Goal: Transaction & Acquisition: Purchase product/service

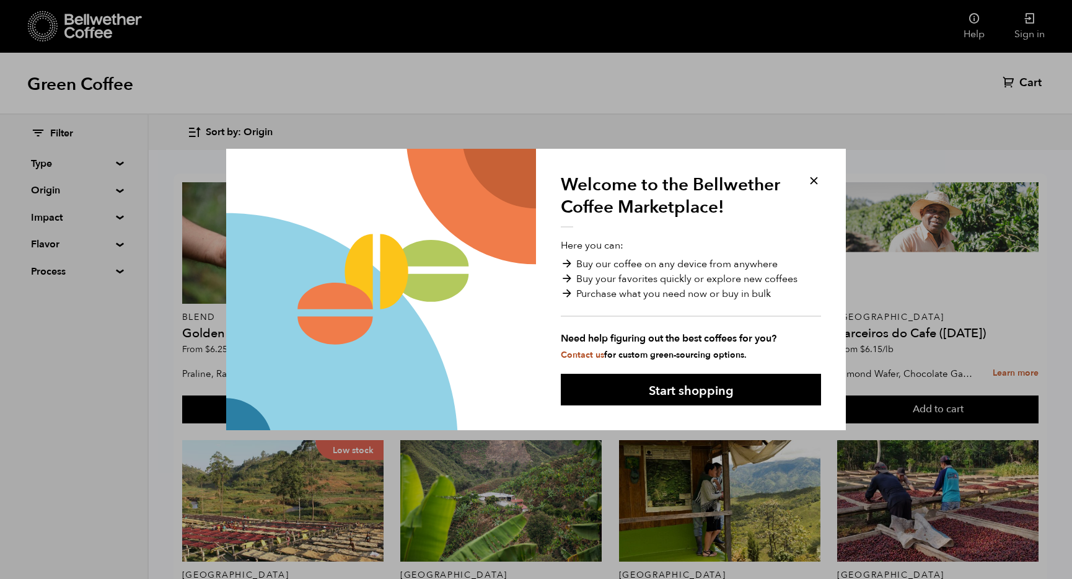
click at [822, 172] on div "Welcome to the Bellwether Coffee Marketplace! Here you can: Buy our coffee on a…" at bounding box center [691, 290] width 310 height 282
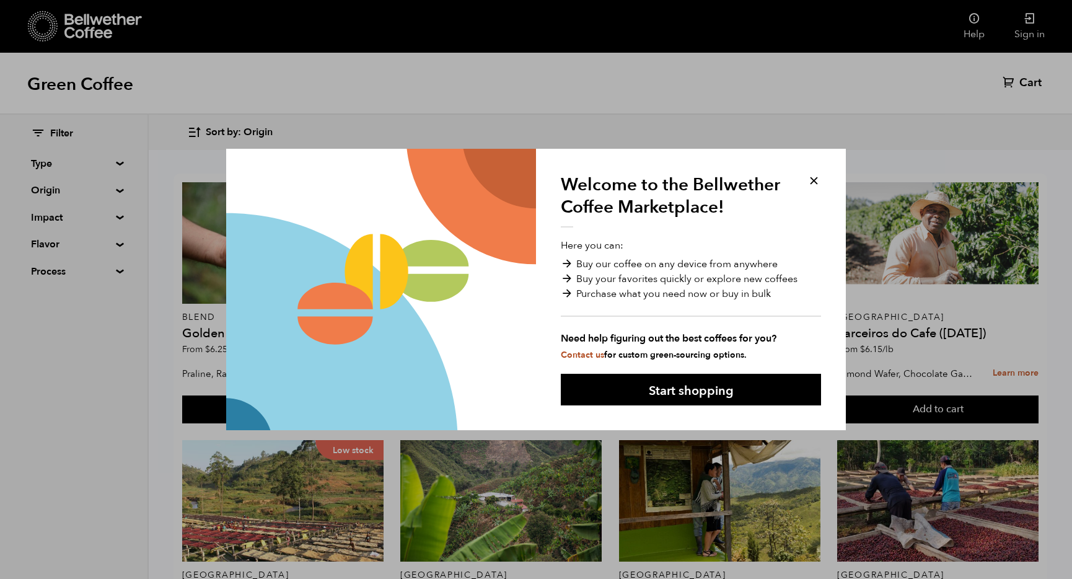
click at [817, 179] on button at bounding box center [814, 181] width 14 height 14
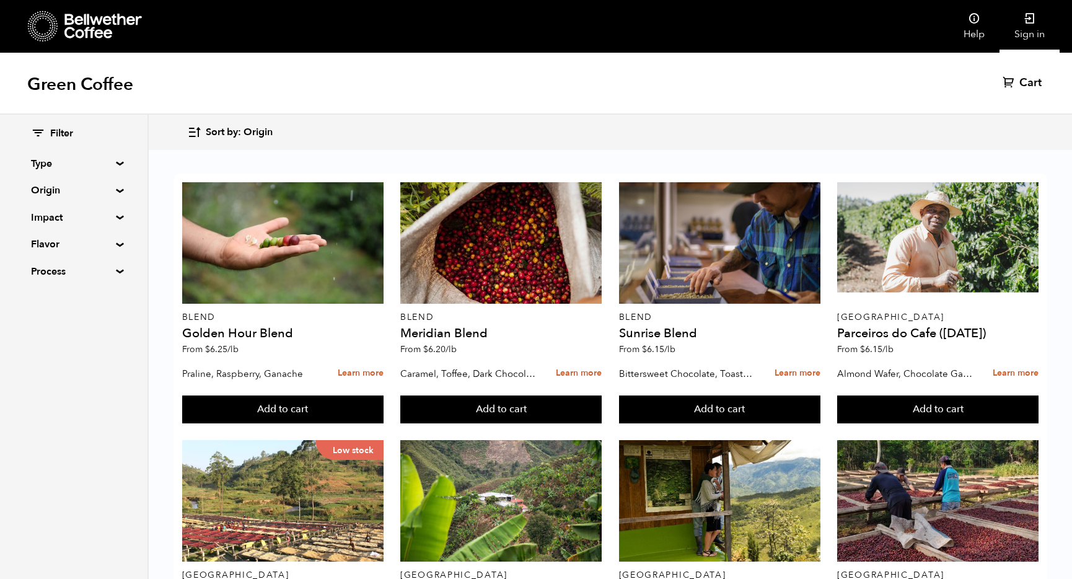
click at [1042, 38] on link "Sign in" at bounding box center [1030, 26] width 60 height 53
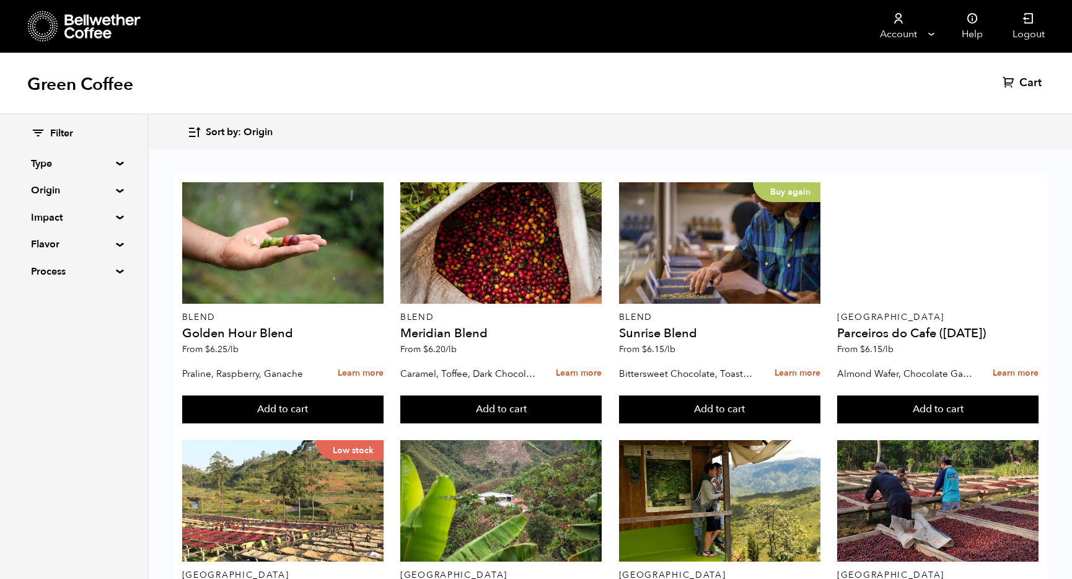
click at [73, 190] on summary "Origin" at bounding box center [74, 190] width 86 height 15
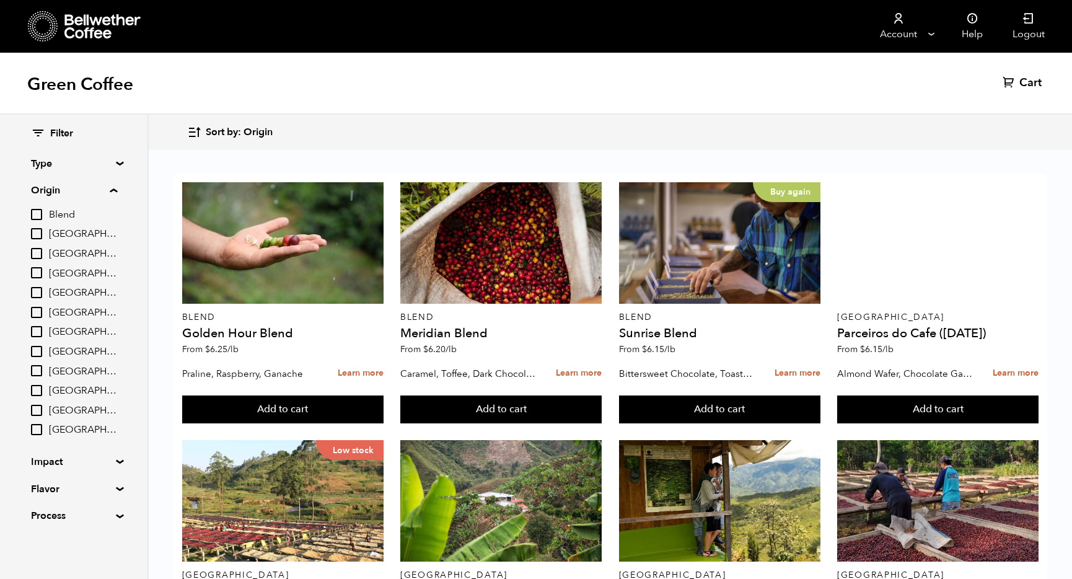
click at [35, 350] on input "[GEOGRAPHIC_DATA]" at bounding box center [36, 351] width 11 height 11
checkbox input "true"
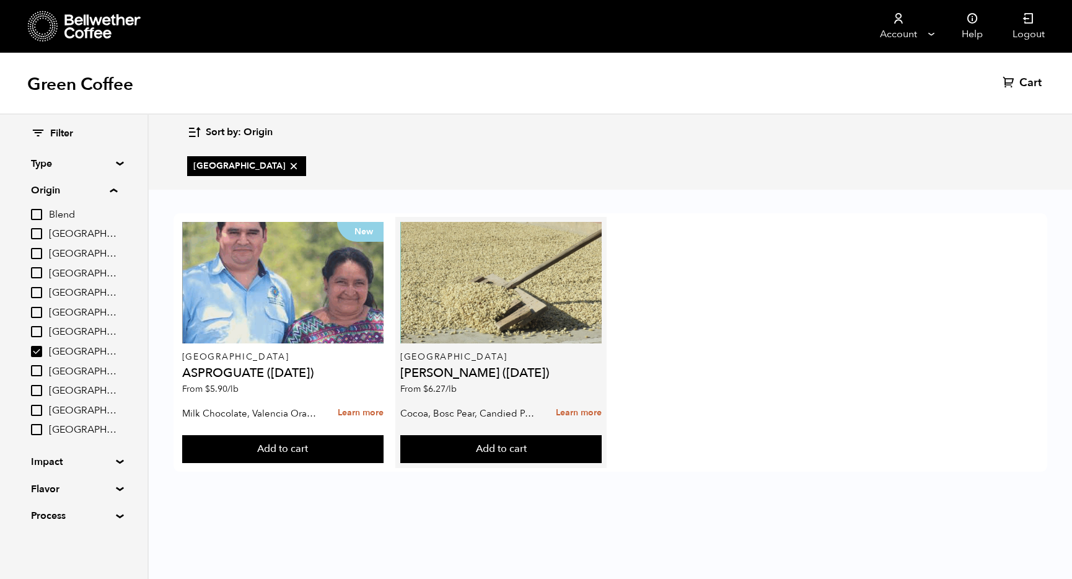
click at [447, 408] on p "Cocoa, Bosc Pear, Candied Pecan" at bounding box center [468, 413] width 137 height 19
click at [439, 367] on h4 "[PERSON_NAME] ([DATE])" at bounding box center [500, 373] width 201 height 12
click at [579, 411] on link "Learn more" at bounding box center [579, 413] width 46 height 27
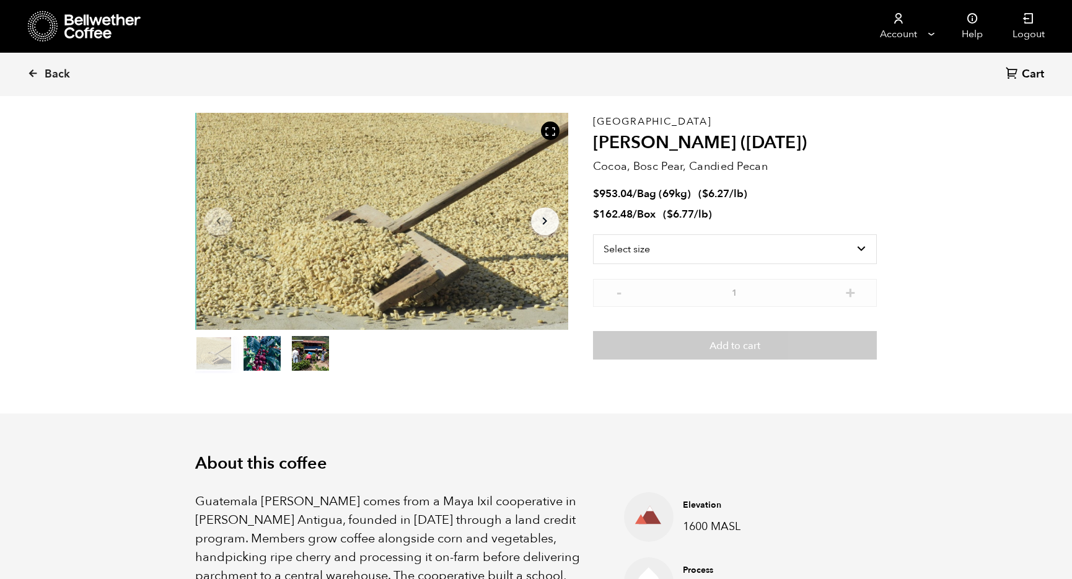
scroll to position [17, 0]
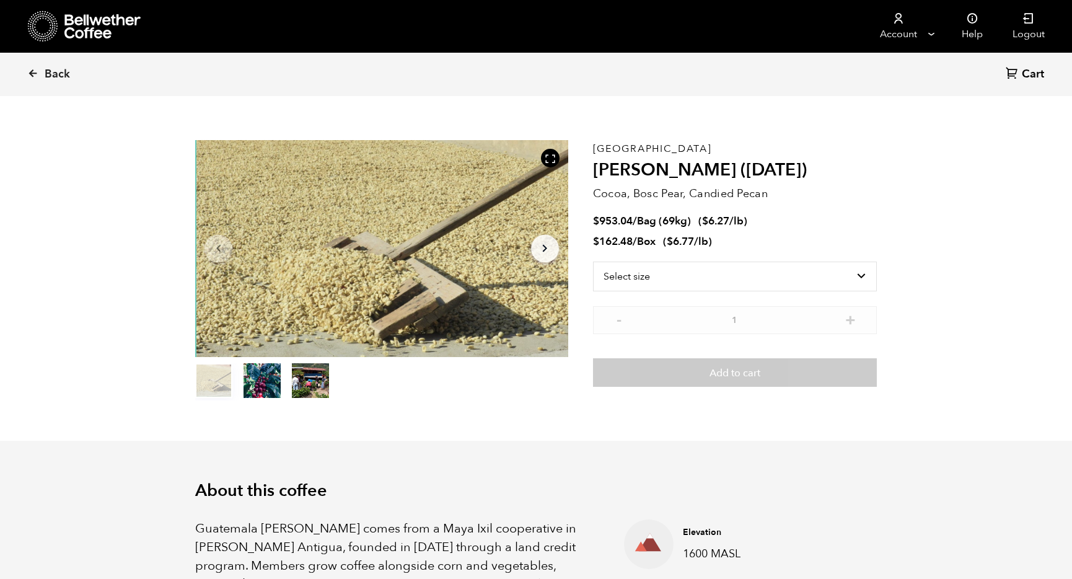
click at [541, 246] on icon "Arrow Right" at bounding box center [544, 248] width 15 height 15
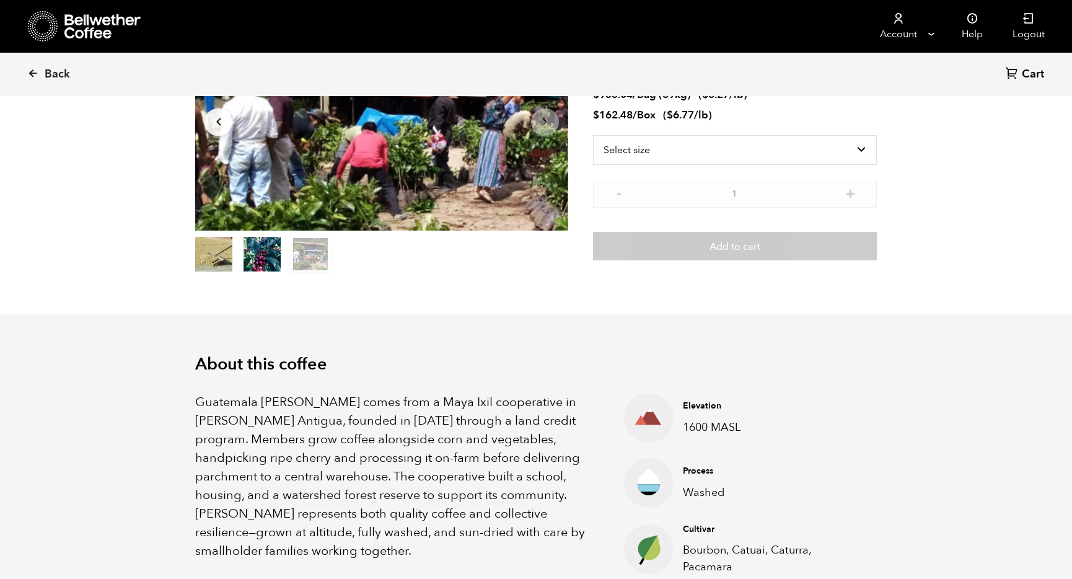
scroll to position [166, 0]
